Goal: Transaction & Acquisition: Obtain resource

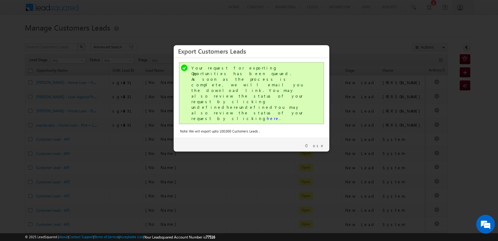
click at [320, 143] on link "Close" at bounding box center [315, 146] width 20 height 6
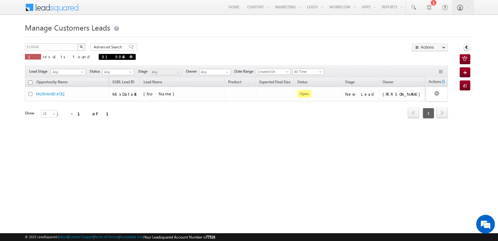
click at [129, 56] on span at bounding box center [130, 56] width 3 height 3
type input "Search Customers Leads"
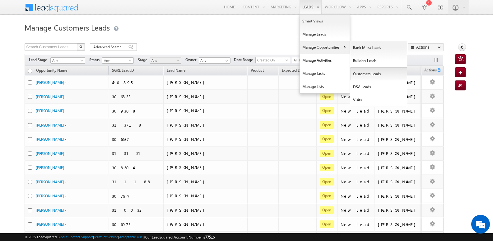
click at [361, 74] on link "Customers Leads" at bounding box center [379, 73] width 57 height 13
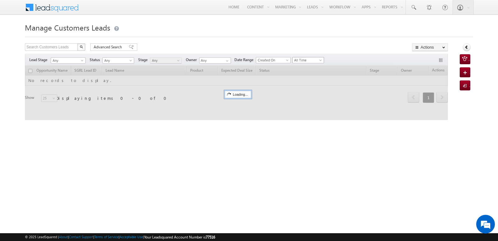
click at [306, 59] on span "All Time" at bounding box center [308, 60] width 30 height 6
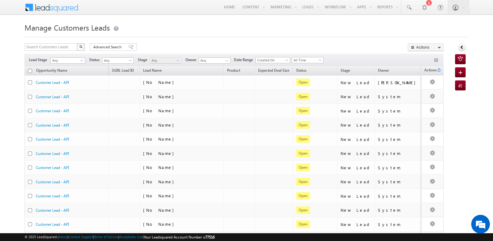
click at [243, 43] on div "Manage Customers Leads Search Customers Leads X 501997 results found Advanced S…" at bounding box center [247, 242] width 444 height 443
click at [129, 47] on span at bounding box center [131, 47] width 5 height 4
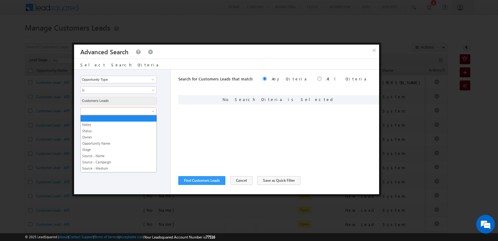
click at [127, 111] on span at bounding box center [115, 111] width 68 height 6
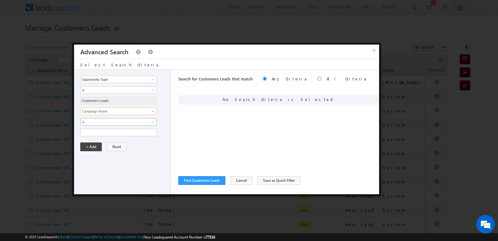
click at [112, 121] on span "Is" at bounding box center [115, 122] width 68 height 6
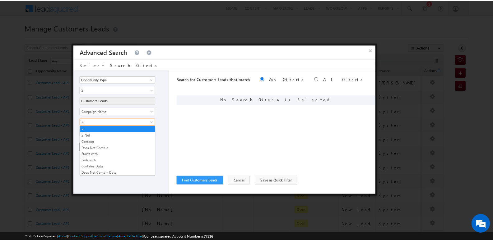
scroll to position [0, 0]
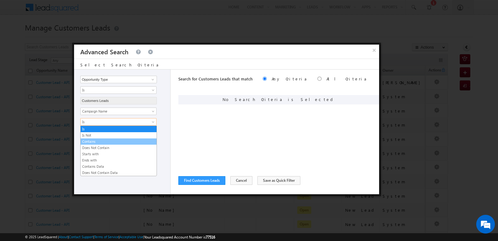
drag, startPoint x: 97, startPoint y: 143, endPoint x: 128, endPoint y: 136, distance: 31.3
click at [97, 143] on link "Contains" at bounding box center [119, 142] width 76 height 6
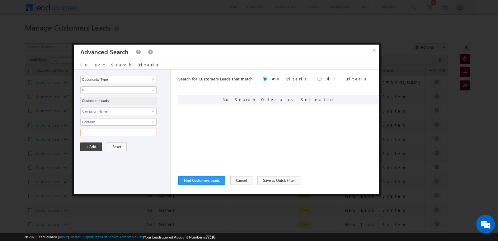
click at [132, 134] on input "text" at bounding box center [118, 132] width 77 height 7
type input "10SEP25"
click at [372, 50] on button "×" at bounding box center [374, 50] width 10 height 11
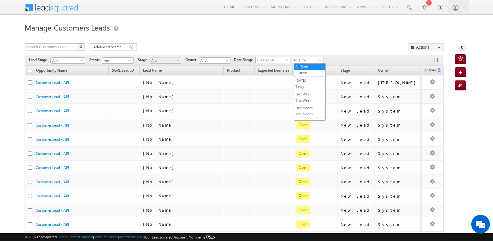
click at [303, 61] on span "All Time" at bounding box center [307, 60] width 30 height 6
click at [305, 86] on link "Today" at bounding box center [309, 87] width 31 height 6
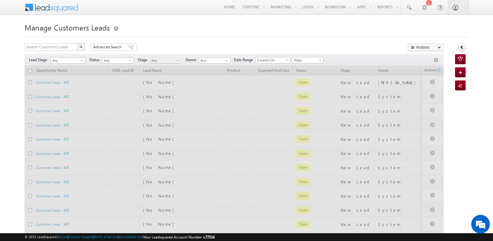
click at [351, 37] on div at bounding box center [247, 35] width 444 height 4
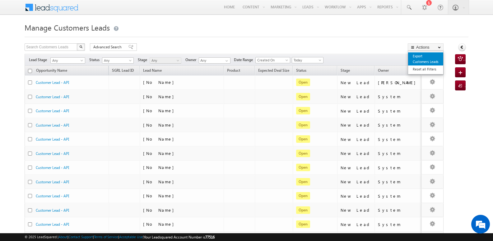
click at [419, 56] on link "Export Customers Leads" at bounding box center [425, 58] width 35 height 13
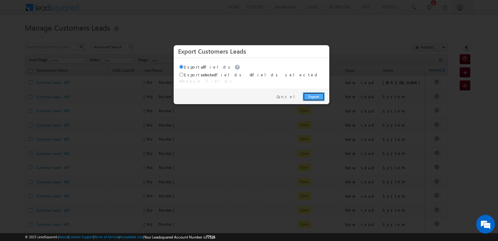
click at [308, 93] on link "Export" at bounding box center [314, 96] width 22 height 9
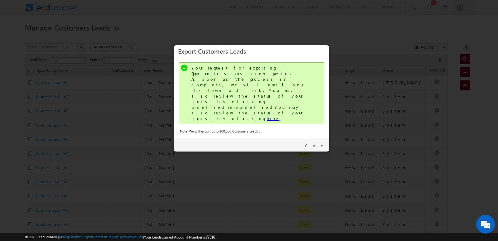
click at [267, 115] on link "here" at bounding box center [273, 117] width 13 height 5
click at [320, 143] on link "Close" at bounding box center [315, 146] width 20 height 6
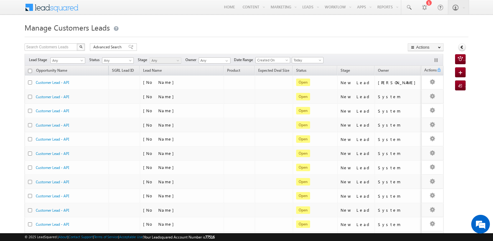
click at [386, 38] on div "Manage Customers Leads Search Customers Leads X 1530 results found Advanced Sea…" at bounding box center [247, 242] width 444 height 443
click at [418, 57] on link "Export Customers Leads" at bounding box center [425, 58] width 35 height 13
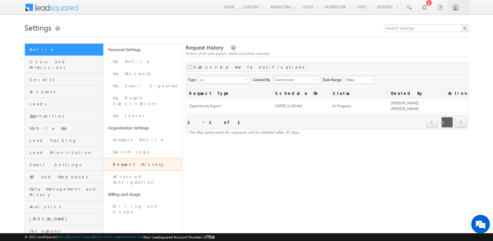
click at [360, 31] on h1 "Settings" at bounding box center [247, 27] width 444 height 12
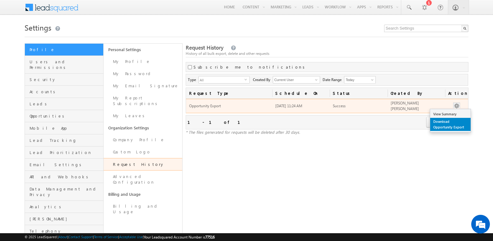
click at [448, 121] on link "Download Opportunity Export" at bounding box center [451, 124] width 40 height 13
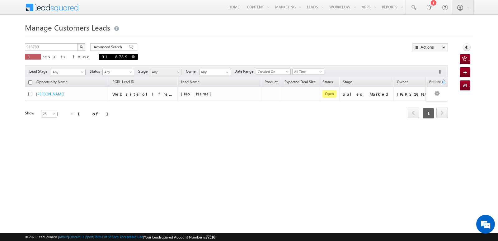
click at [132, 57] on span at bounding box center [133, 56] width 3 height 3
type input "Search Customers Leads"
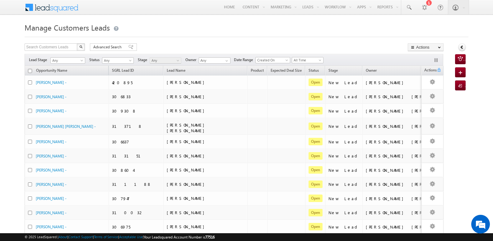
click at [305, 45] on div "Search Customers Leads X 502178 results found Advanced Search Advanced search r…" at bounding box center [234, 47] width 419 height 9
click at [318, 61] on span "All Time" at bounding box center [307, 60] width 30 height 6
click at [307, 87] on link "Today" at bounding box center [309, 87] width 31 height 6
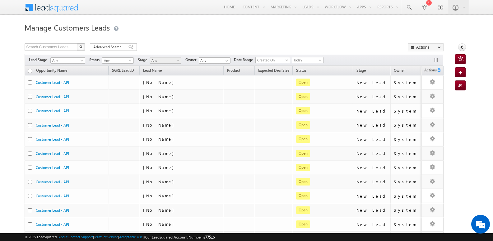
click at [294, 45] on div "Search Customers Leads X 1711 results found Advanced Search Advanced search res…" at bounding box center [234, 47] width 419 height 9
click at [417, 57] on link "Export Customers Leads" at bounding box center [425, 58] width 35 height 13
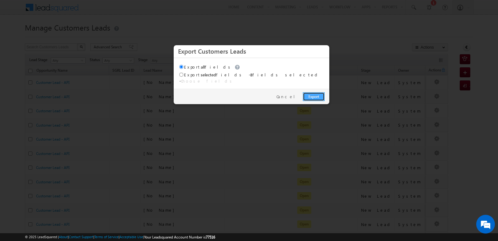
click at [320, 92] on link "Export" at bounding box center [314, 96] width 22 height 9
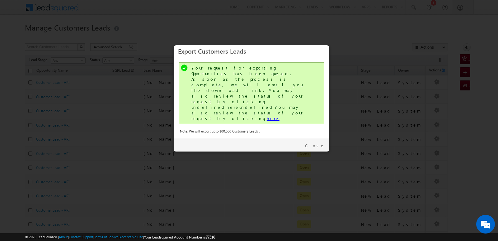
click at [267, 115] on link "here" at bounding box center [273, 117] width 13 height 5
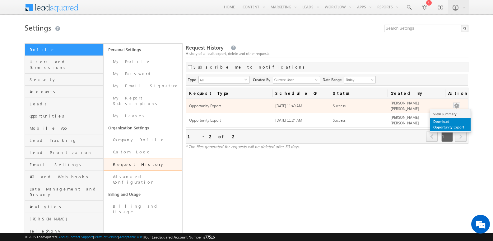
click at [444, 125] on link "Download Opportunity Export" at bounding box center [451, 124] width 40 height 13
